Goal: Consume media (video, audio): Consume media (video, audio)

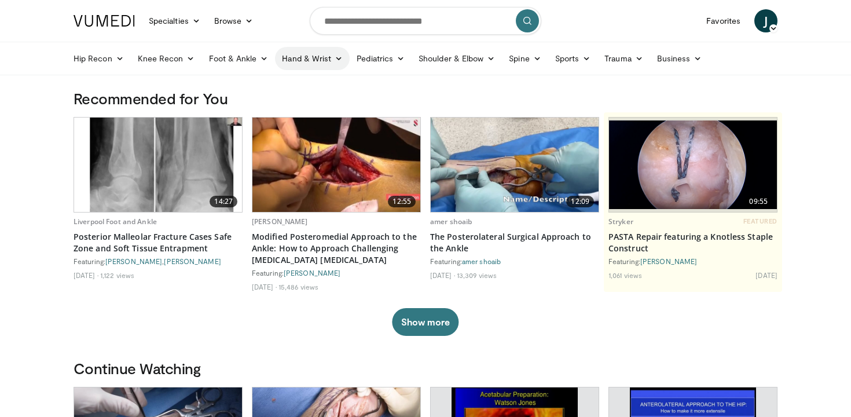
click at [338, 59] on icon at bounding box center [339, 58] width 8 height 8
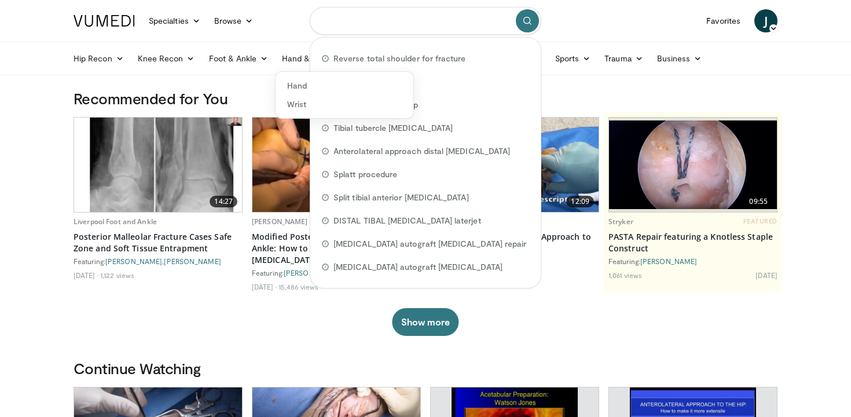
click at [368, 21] on input "Search topics, interventions" at bounding box center [426, 21] width 232 height 28
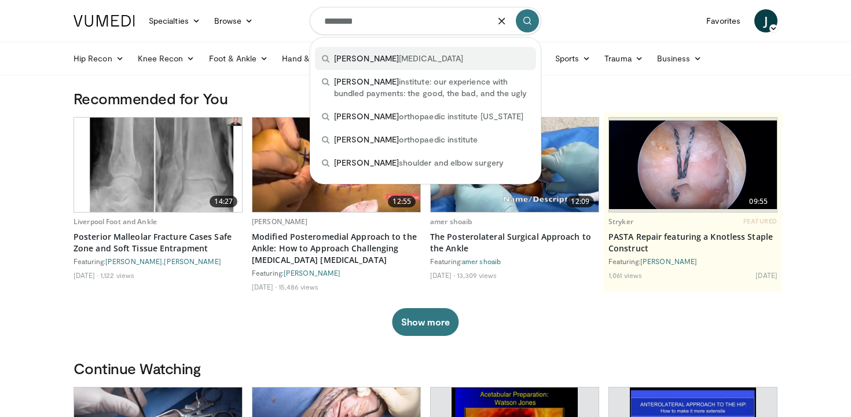
click at [362, 54] on span "rothman" at bounding box center [366, 58] width 65 height 10
type input "**********"
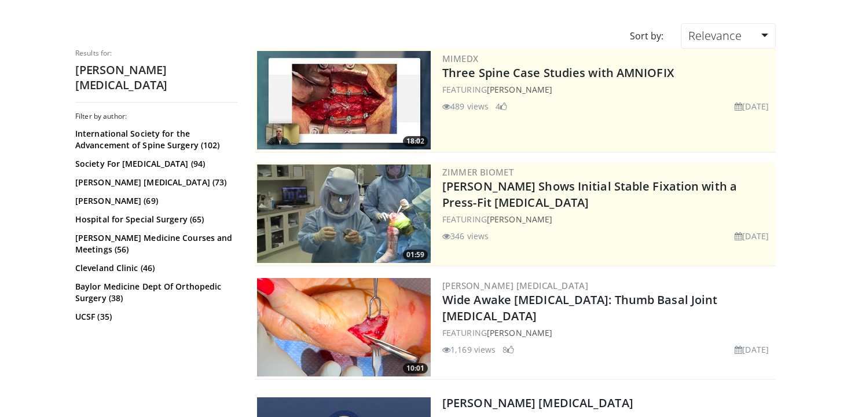
scroll to position [90, 0]
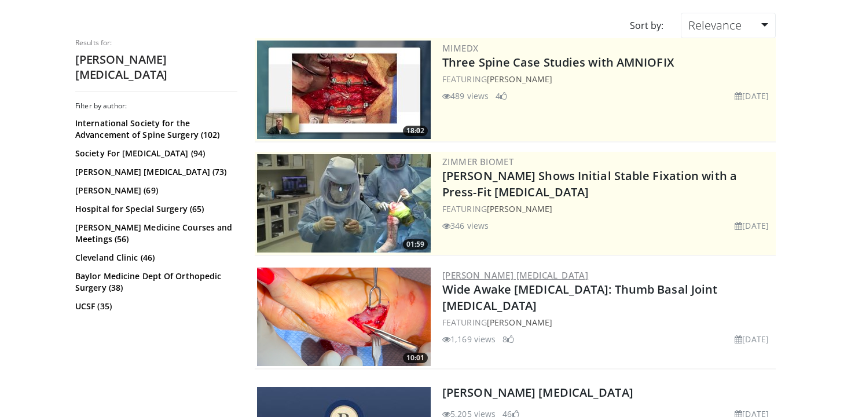
click at [478, 272] on link "[PERSON_NAME] [MEDICAL_DATA]" at bounding box center [515, 275] width 146 height 12
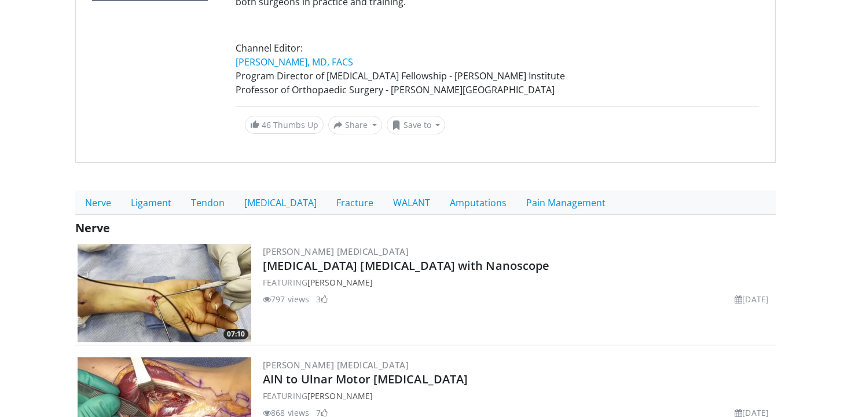
scroll to position [190, 0]
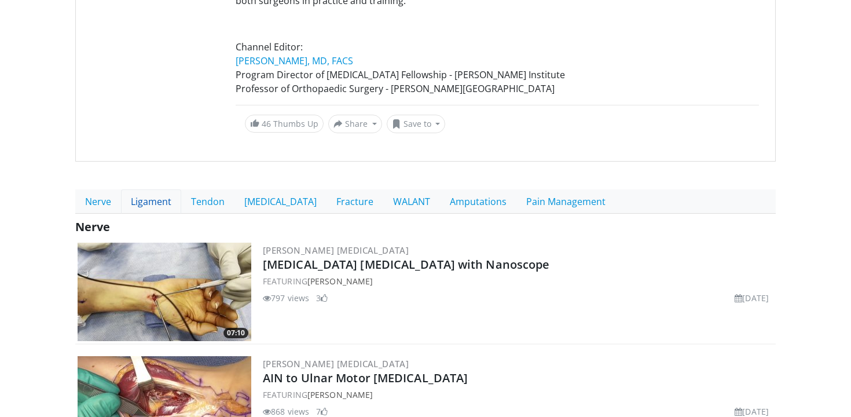
click at [142, 206] on link "Ligament" at bounding box center [151, 201] width 60 height 24
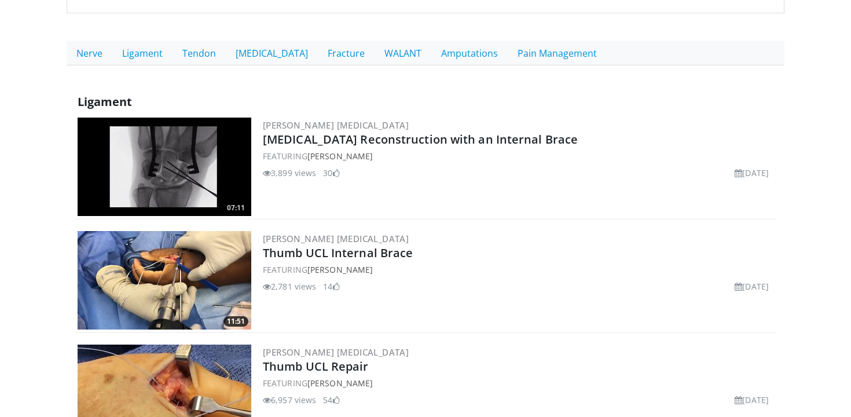
scroll to position [355, 0]
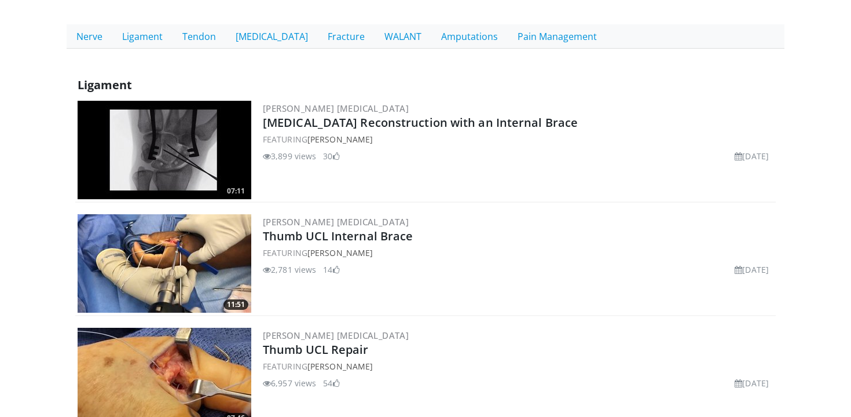
click at [162, 282] on img at bounding box center [165, 263] width 174 height 98
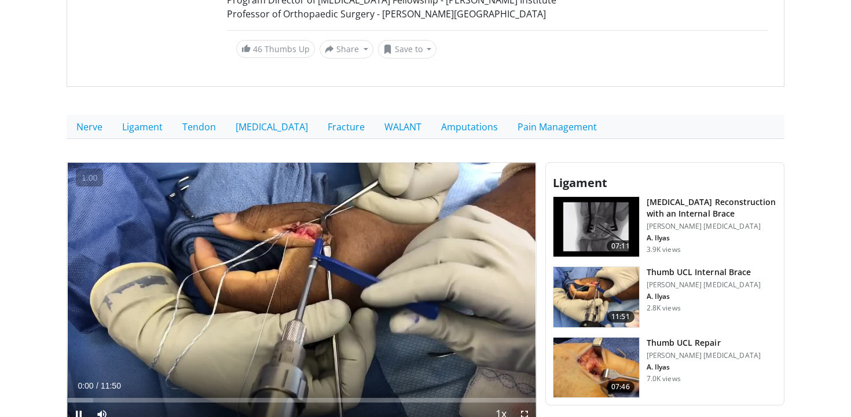
scroll to position [355, 0]
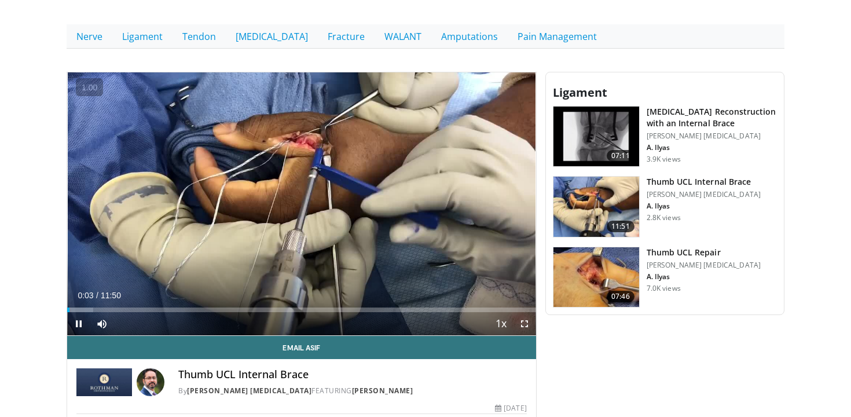
click at [525, 324] on span "Video Player" at bounding box center [524, 323] width 23 height 23
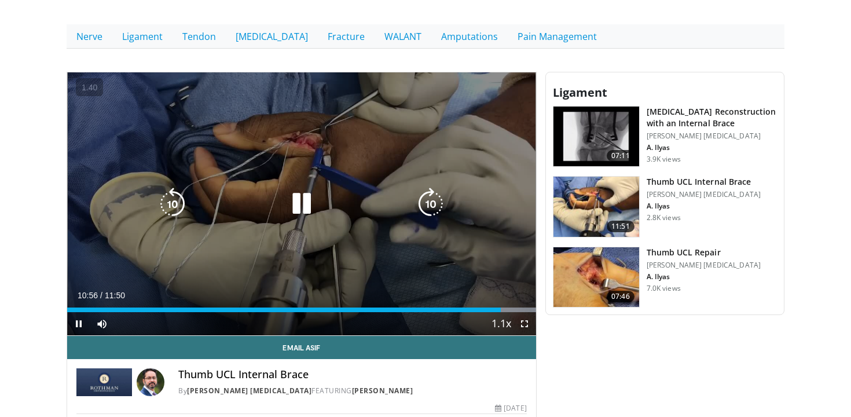
click at [305, 191] on icon "Video Player" at bounding box center [302, 204] width 32 height 32
